Goal: Task Accomplishment & Management: Manage account settings

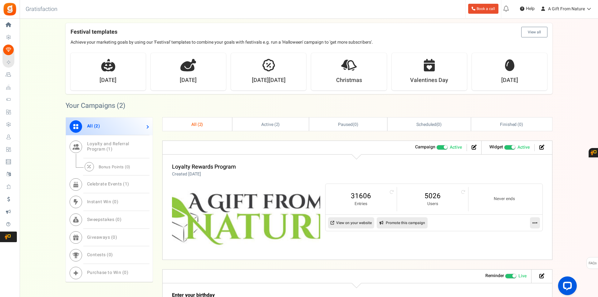
scroll to position [312, 0]
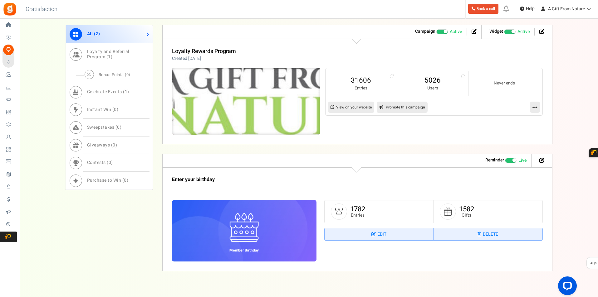
click at [260, 102] on img at bounding box center [246, 102] width 223 height 100
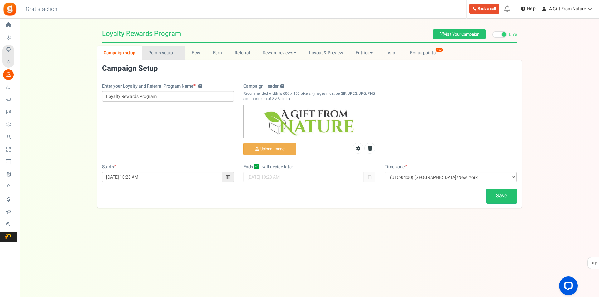
click at [162, 49] on link "Points setup New" at bounding box center [163, 53] width 43 height 14
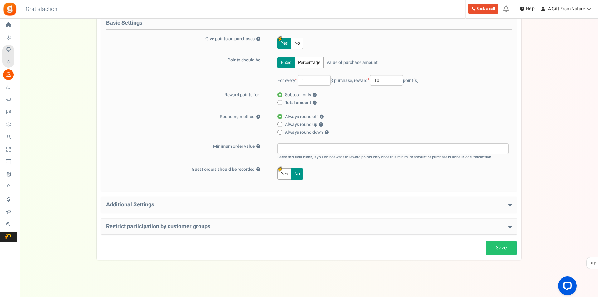
scroll to position [72, 0]
click at [179, 201] on div "Additional Settings Welcome Bonus ? Yes No Enter Welcome Points 100 Welcome Not…" at bounding box center [308, 205] width 415 height 16
click at [161, 206] on h4 "Additional Settings" at bounding box center [309, 204] width 406 height 6
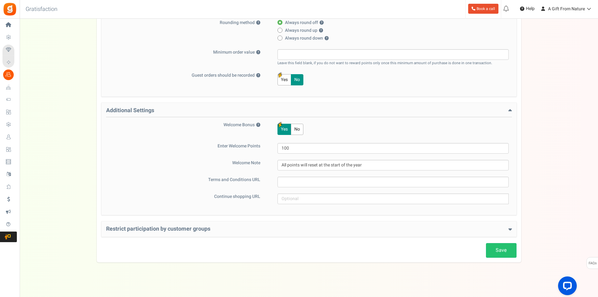
scroll to position [169, 0]
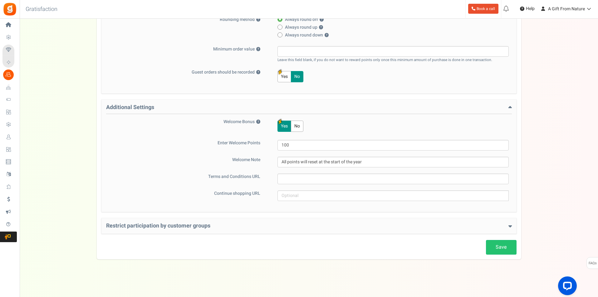
click at [161, 223] on h4 "Restrict participation by customer groups" at bounding box center [309, 226] width 406 height 6
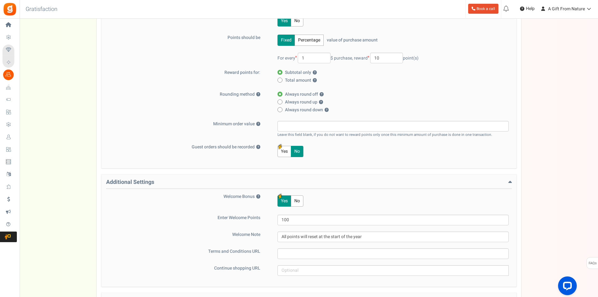
scroll to position [0, 0]
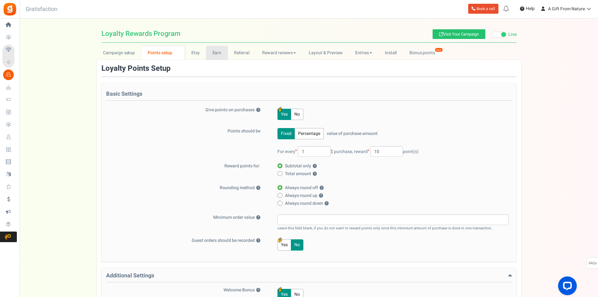
click at [215, 56] on link "Earn" at bounding box center [217, 53] width 22 height 14
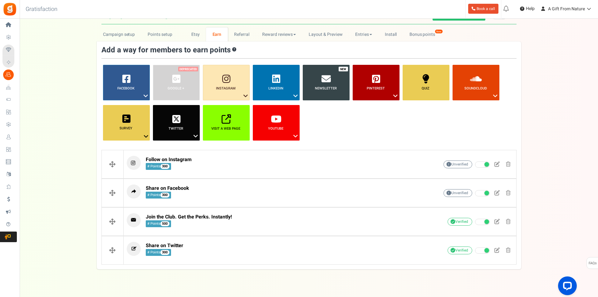
scroll to position [28, 0]
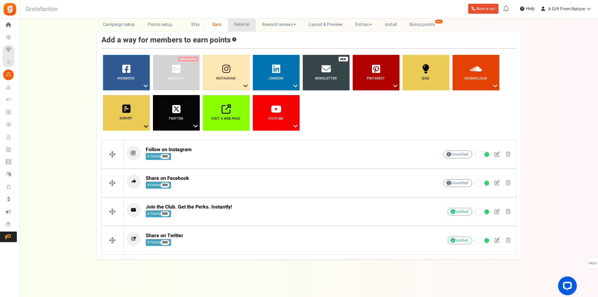
click at [246, 22] on link "Referral" at bounding box center [242, 24] width 28 height 14
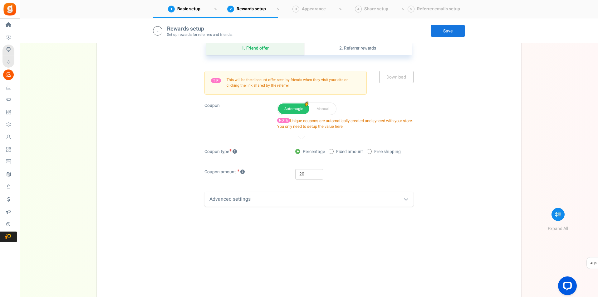
scroll to position [184, 0]
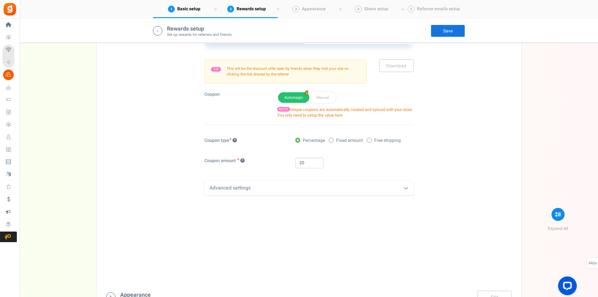
click at [270, 185] on div "Advanced settings" at bounding box center [308, 188] width 209 height 15
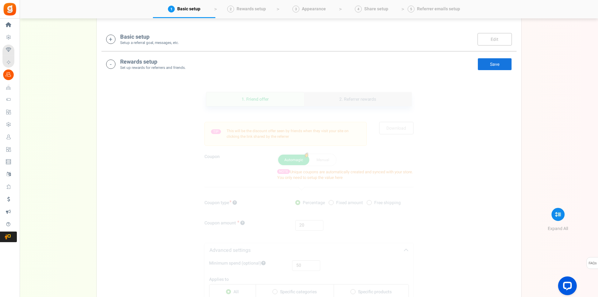
click at [356, 102] on link "2. Referrer rewards" at bounding box center [357, 99] width 107 height 14
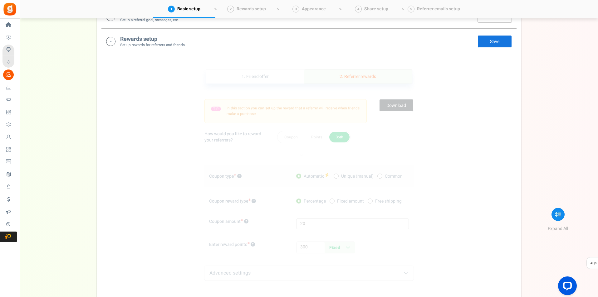
scroll to position [155, 0]
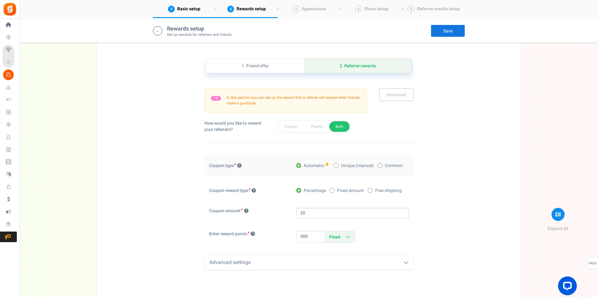
click at [346, 266] on div "Advanced settings" at bounding box center [308, 263] width 209 height 15
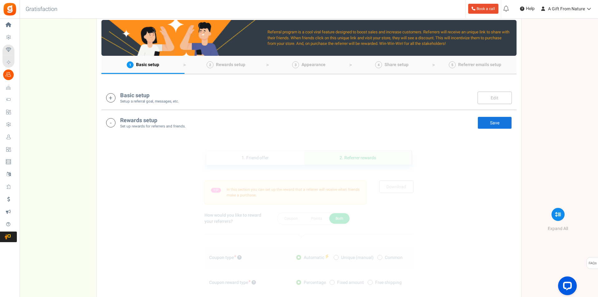
scroll to position [62, 0]
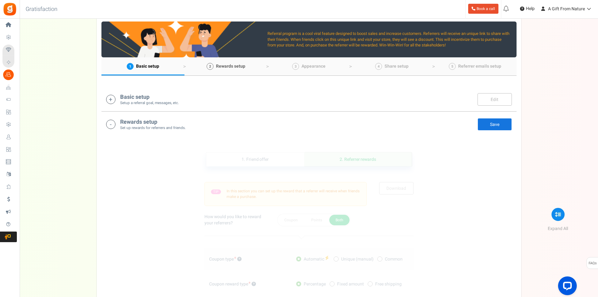
click at [251, 66] on link "2 Rewards setup" at bounding box center [225, 66] width 83 height 18
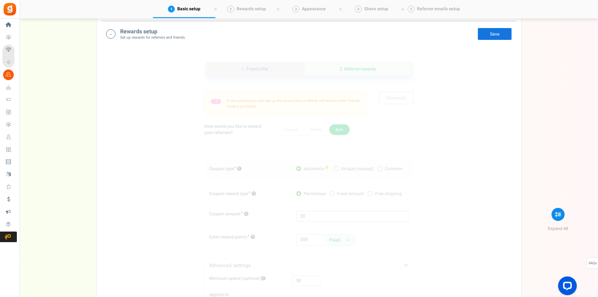
scroll to position [155, 0]
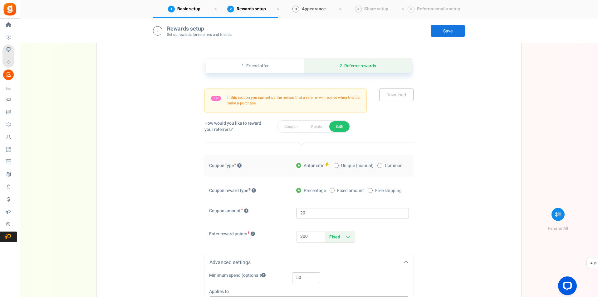
click at [323, 8] on span "Appearance" at bounding box center [314, 9] width 24 height 7
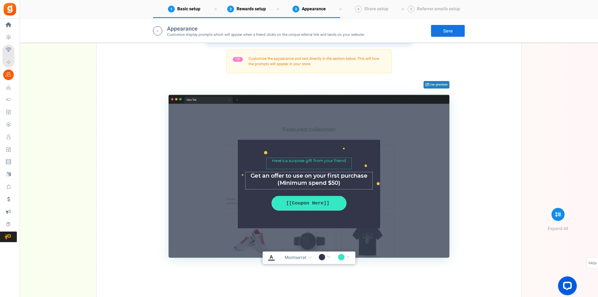
scroll to position [489, 0]
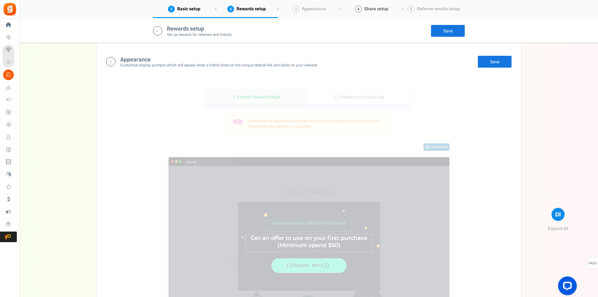
click at [381, 9] on span "Share setup" at bounding box center [376, 9] width 24 height 7
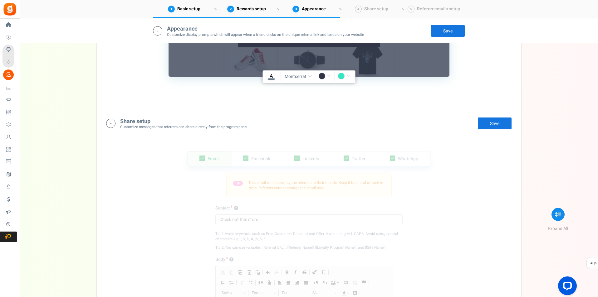
scroll to position [733, 0]
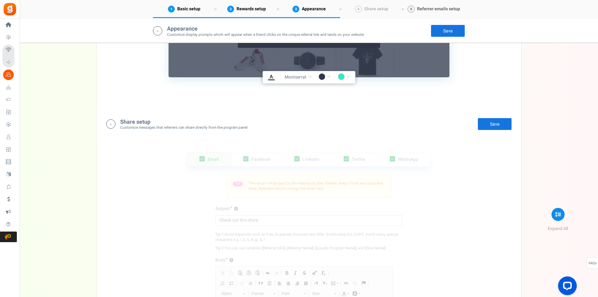
click at [445, 11] on span "Referrer emails setup" at bounding box center [438, 9] width 43 height 7
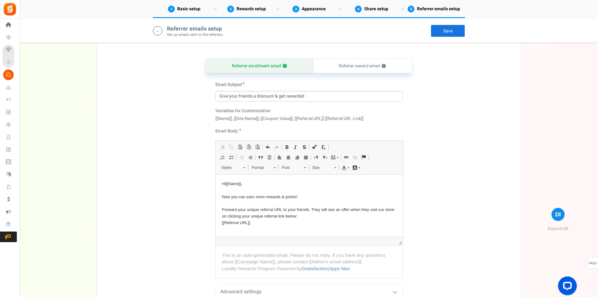
scroll to position [1206, 0]
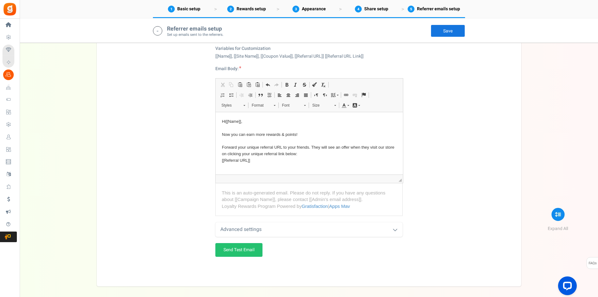
click at [309, 231] on div "Advanced settings" at bounding box center [308, 230] width 187 height 15
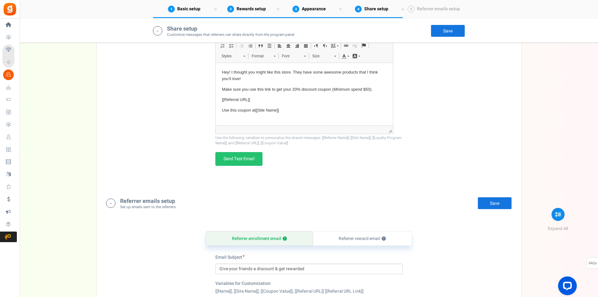
scroll to position [956, 0]
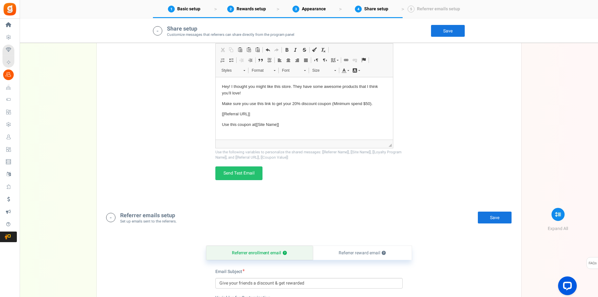
click at [17, 90] on link "Celebrate Events" at bounding box center [9, 87] width 14 height 11
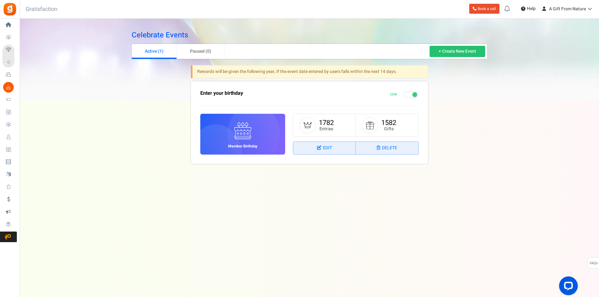
click at [310, 142] on nav "Edit Delete" at bounding box center [355, 148] width 125 height 13
drag, startPoint x: 325, startPoint y: 147, endPoint x: 348, endPoint y: 118, distance: 36.9
click at [325, 146] on link "Edit" at bounding box center [324, 148] width 62 height 12
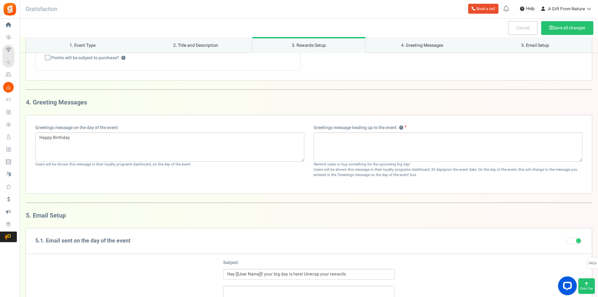
scroll to position [582, 0]
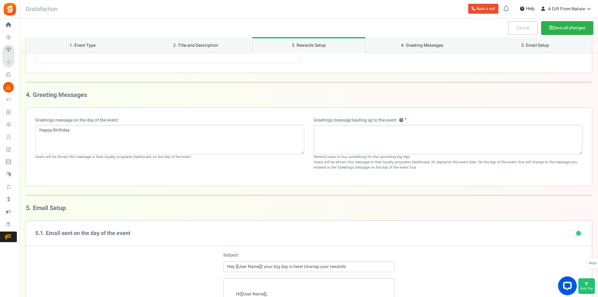
click at [576, 29] on button "Save all changes" at bounding box center [567, 28] width 52 height 14
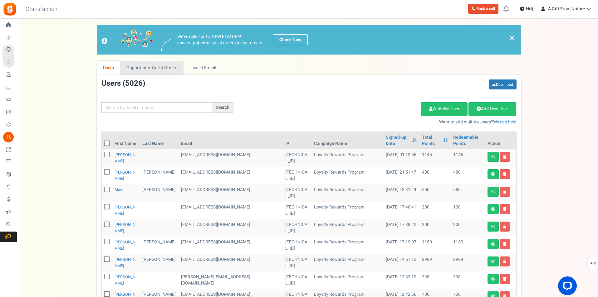
click at [157, 64] on link "Opportunity: Guest Orders" at bounding box center [151, 68] width 63 height 14
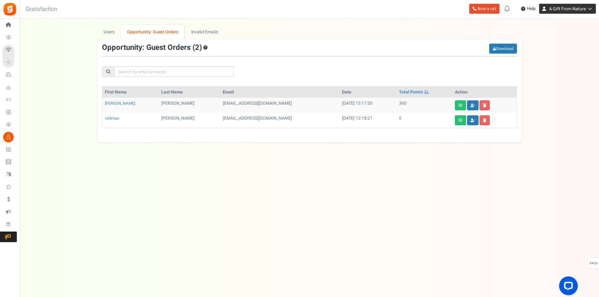
click at [557, 10] on span "A Gift From Nature" at bounding box center [567, 9] width 37 height 7
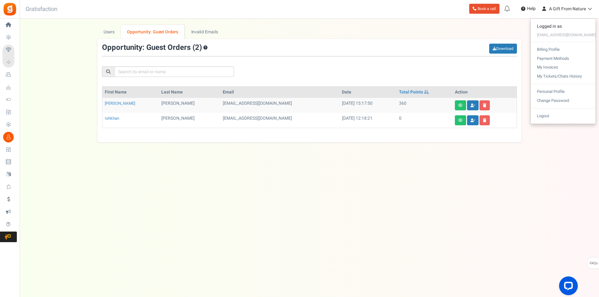
click at [546, 121] on ul "Logged in as info@agiftfromnaturesupplies.com Billing Profile Payment Methods M…" at bounding box center [564, 71] width 66 height 106
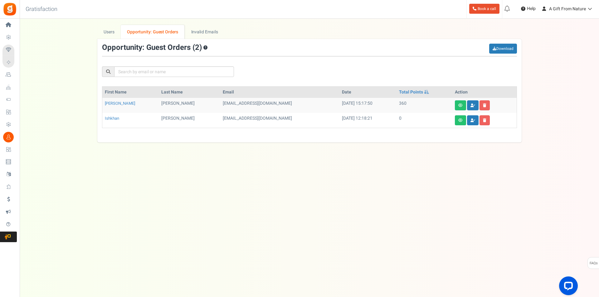
click at [549, 118] on div "We've rolled out a NEW FEATURE! convert potential guest orders to customers. Ch…" at bounding box center [309, 84] width 567 height 118
click at [560, 10] on span "A Gift From Nature" at bounding box center [567, 9] width 37 height 7
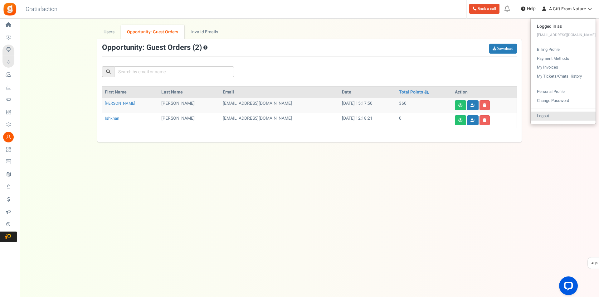
click at [553, 116] on link "Logout" at bounding box center [563, 116] width 65 height 9
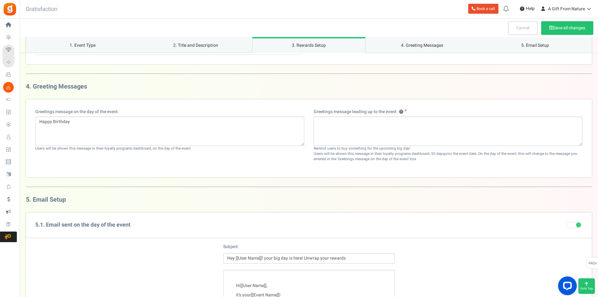
scroll to position [593, 0]
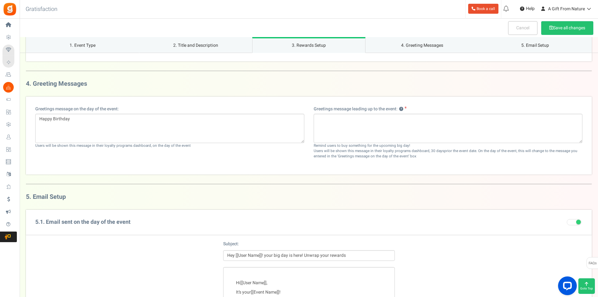
click at [256, 82] on h3 "4. Greeting Messages" at bounding box center [309, 84] width 566 height 7
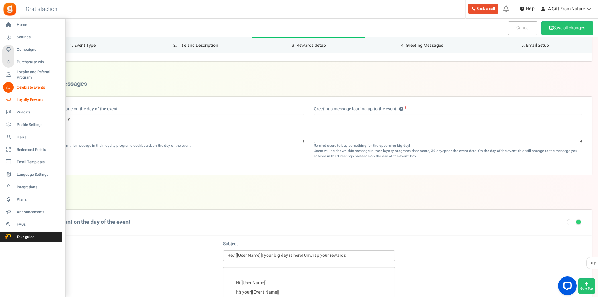
click at [28, 102] on span "Loyalty Rewards" at bounding box center [39, 99] width 44 height 5
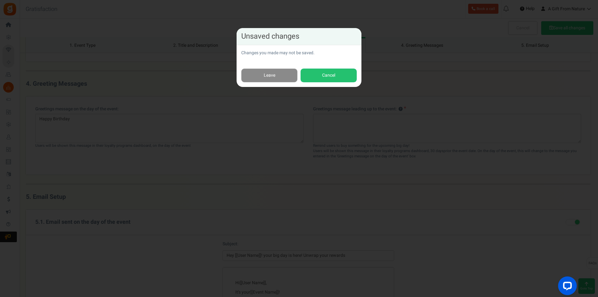
click at [265, 81] on link "Leave" at bounding box center [269, 76] width 56 height 14
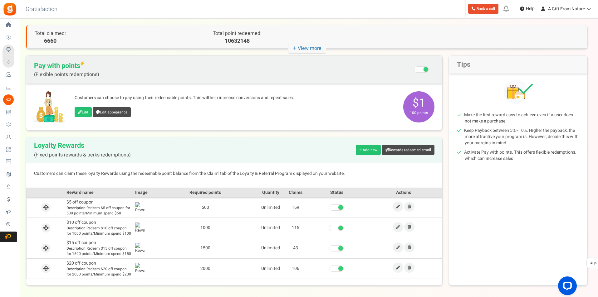
scroll to position [52, 0]
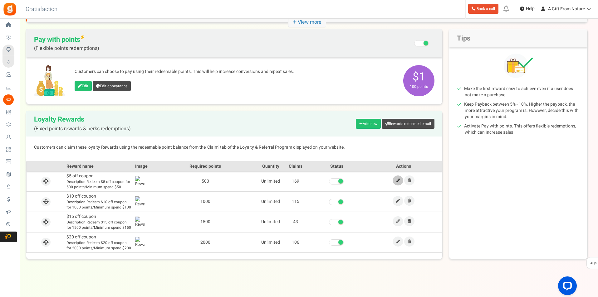
click at [397, 181] on icon at bounding box center [398, 181] width 4 height 4
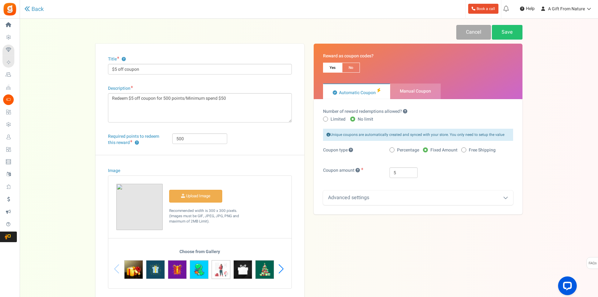
click at [0, 0] on span "Loyalty Rewards" at bounding box center [0, 0] width 0 height 0
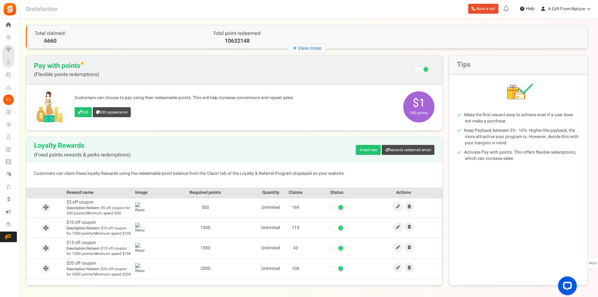
scroll to position [52, 0]
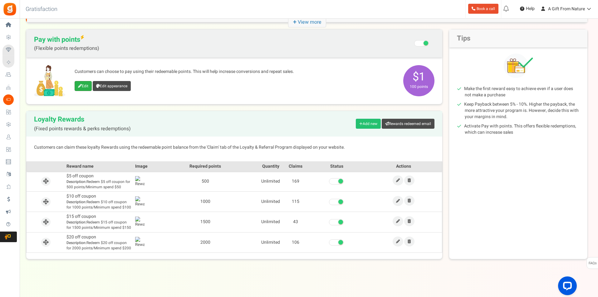
click at [76, 89] on link "Edit" at bounding box center [83, 86] width 17 height 10
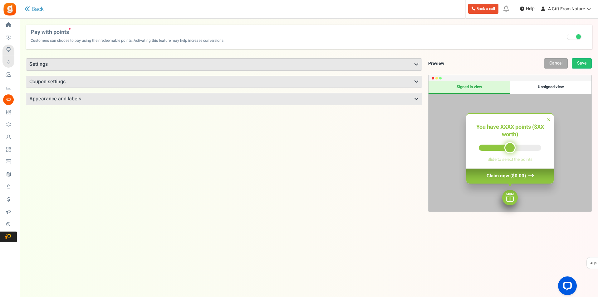
click at [133, 96] on h3 "Appearance and labels" at bounding box center [224, 99] width 396 height 12
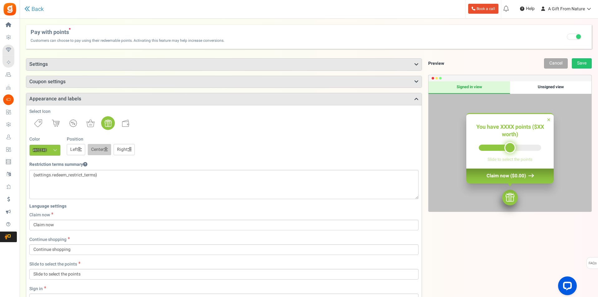
click at [174, 57] on div "Points mode Recommended Selecting this may reduce participation Allow customers…" at bounding box center [309, 221] width 566 height 338
click at [175, 64] on h3 "Settings" at bounding box center [224, 65] width 396 height 12
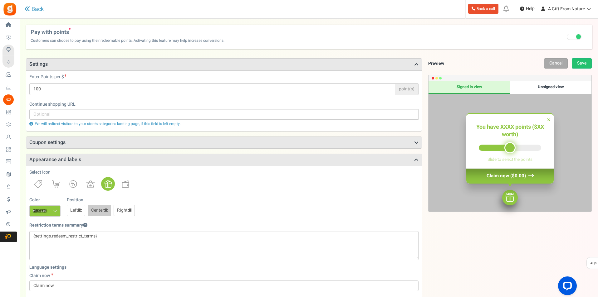
click at [154, 147] on h3 "Coupon settings" at bounding box center [224, 143] width 396 height 12
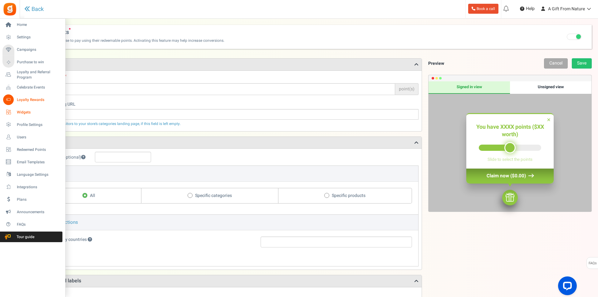
click at [20, 109] on link "Widgets" at bounding box center [32, 112] width 60 height 11
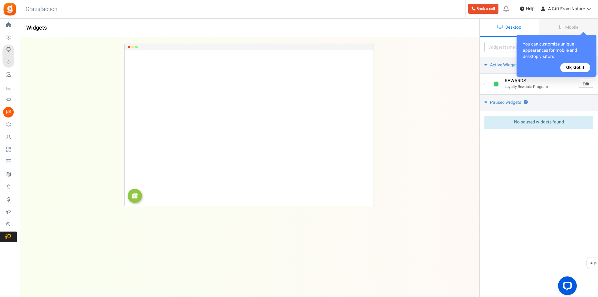
click at [579, 68] on button "Ok, Got it" at bounding box center [575, 67] width 30 height 9
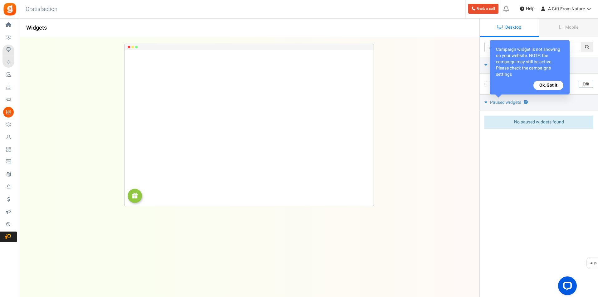
click at [548, 86] on button "Ok, Got it" at bounding box center [548, 85] width 30 height 9
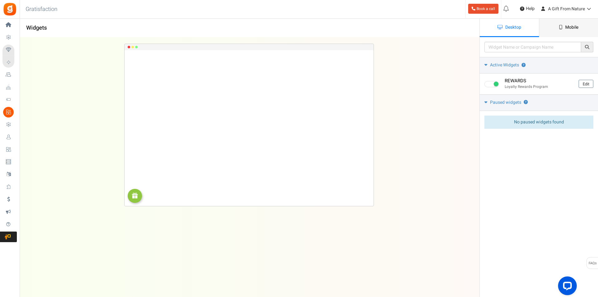
click at [585, 34] on link "Mobile" at bounding box center [568, 28] width 59 height 18
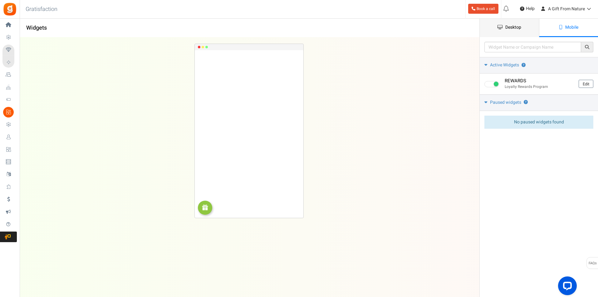
click at [531, 28] on link "Desktop" at bounding box center [509, 28] width 59 height 18
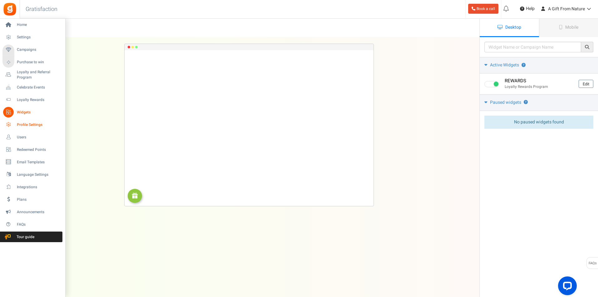
click at [28, 126] on span "Profile Settings" at bounding box center [39, 124] width 44 height 5
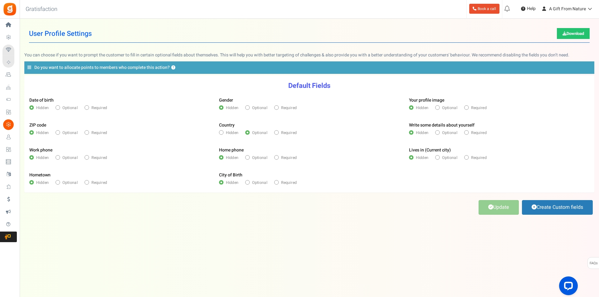
click at [0, 0] on span "Users" at bounding box center [0, 0] width 0 height 0
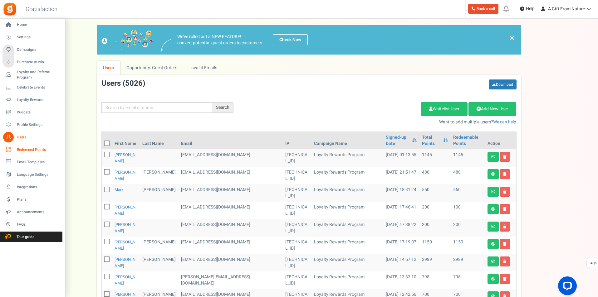
click at [10, 149] on icon at bounding box center [8, 150] width 11 height 11
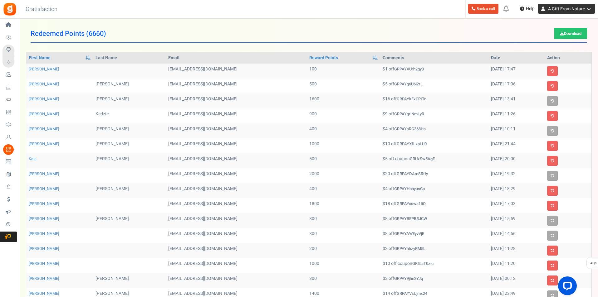
click at [565, 12] on span "A Gift From Nature" at bounding box center [566, 9] width 37 height 7
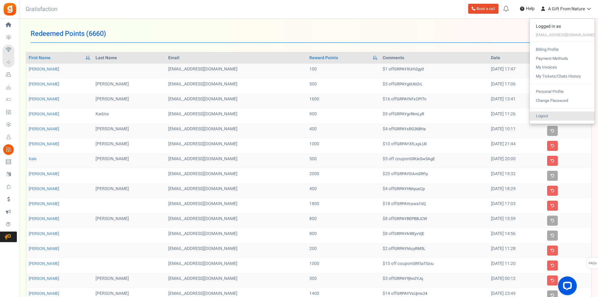
click at [543, 118] on link "Logout" at bounding box center [562, 116] width 65 height 9
